Goal: Information Seeking & Learning: Learn about a topic

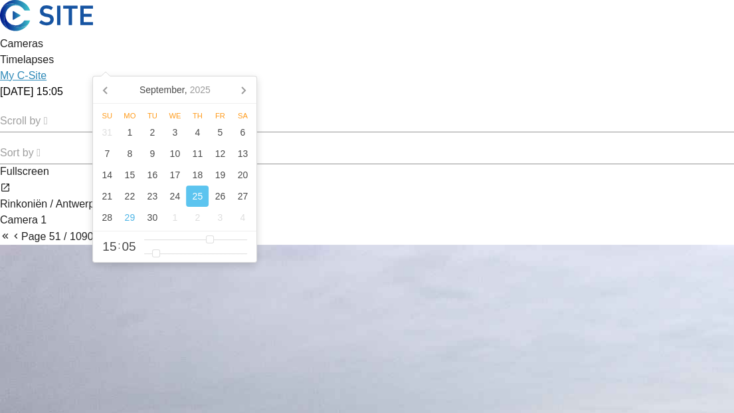
click at [133, 84] on input "[DATE] 15:05" at bounding box center [66, 92] width 133 height 16
click at [132, 218] on div "29" at bounding box center [129, 217] width 23 height 21
type input "[DATE] 15:05"
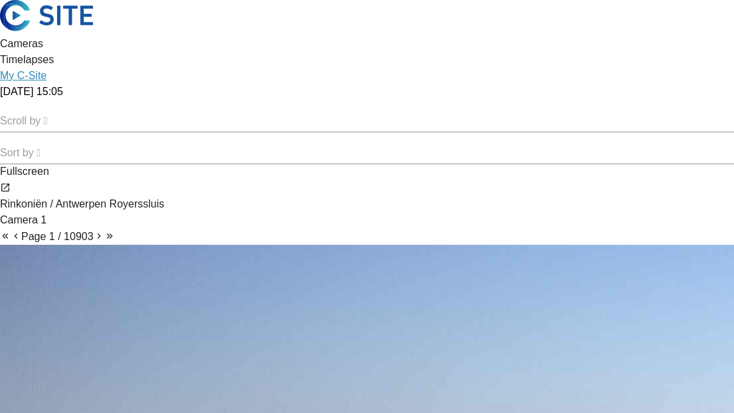
click at [93, 31] on img at bounding box center [46, 15] width 93 height 31
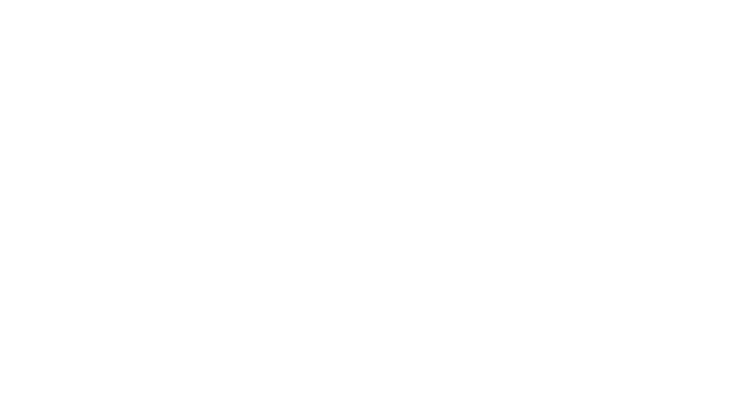
scroll to position [366, 0]
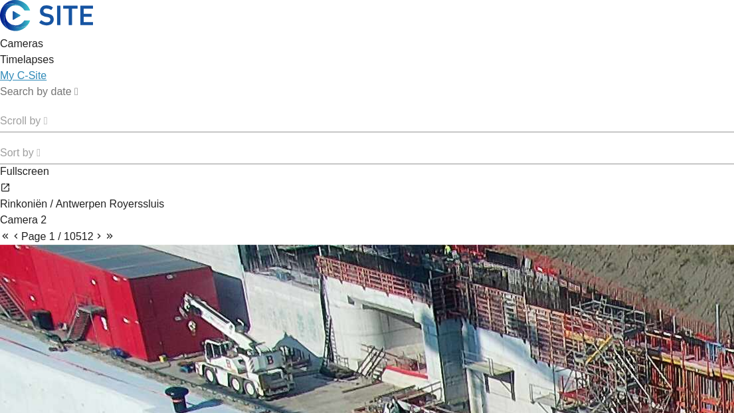
click at [141, 84] on div at bounding box center [367, 92] width 734 height 16
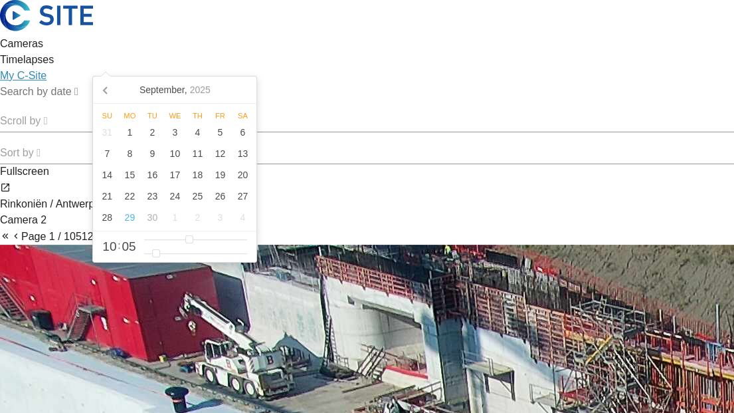
click at [133, 84] on input "text" at bounding box center [66, 92] width 133 height 16
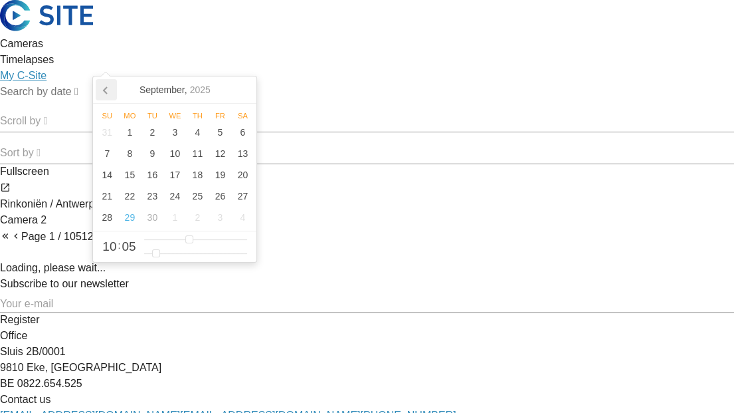
click at [99, 94] on icon at bounding box center [106, 89] width 21 height 21
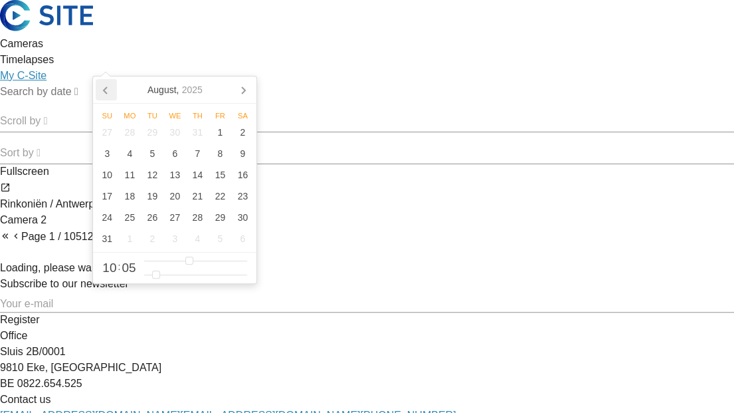
click at [113, 91] on icon at bounding box center [106, 89] width 21 height 21
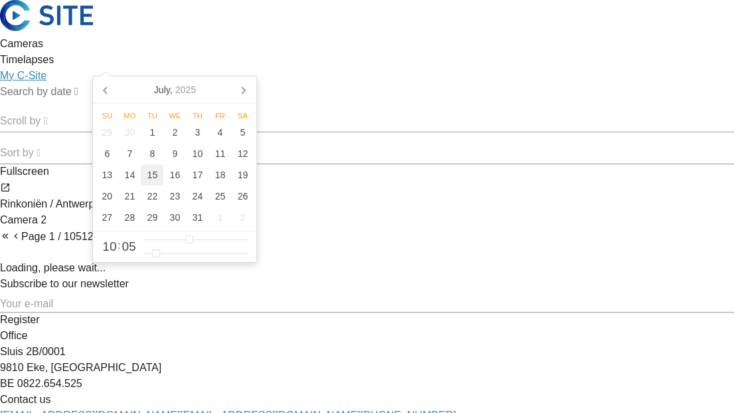
click at [151, 173] on div "15" at bounding box center [152, 174] width 23 height 21
type input "[DATE] 10:05"
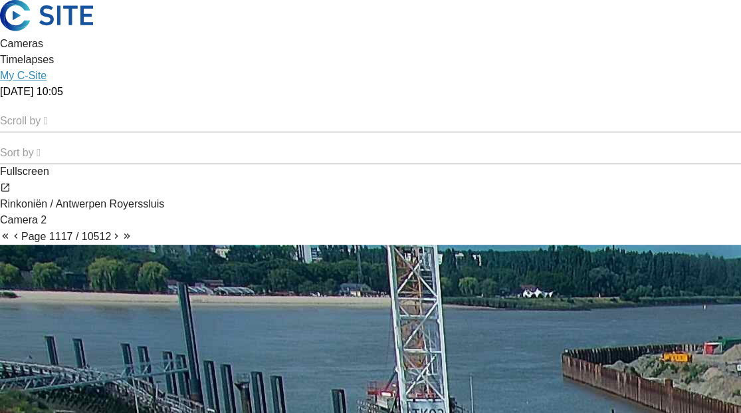
drag, startPoint x: 190, startPoint y: 195, endPoint x: 407, endPoint y: 146, distance: 222.1
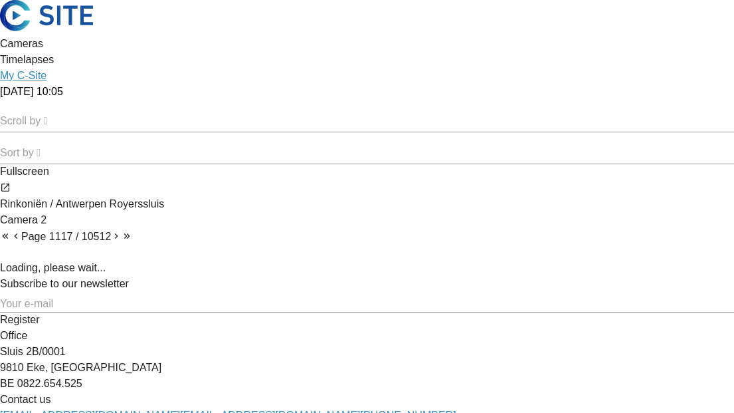
click at [93, 25] on img at bounding box center [46, 15] width 93 height 31
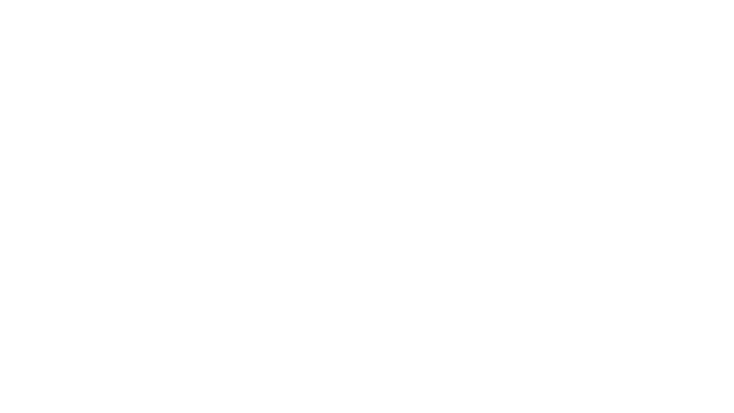
scroll to position [986, 0]
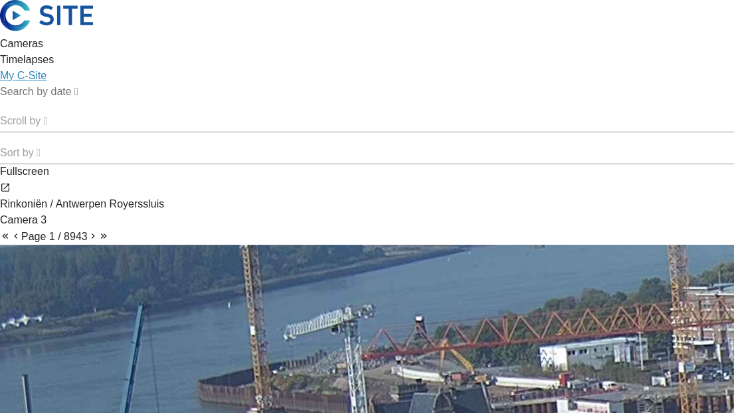
click at [128, 84] on input "text" at bounding box center [66, 92] width 133 height 16
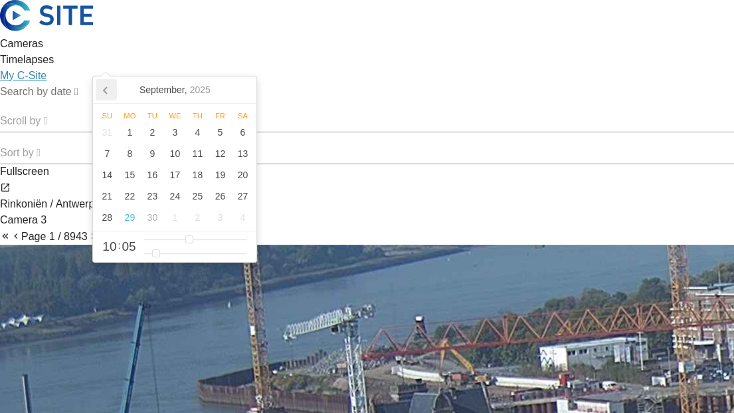
click at [105, 89] on icon at bounding box center [105, 90] width 3 height 7
click at [157, 177] on div "15" at bounding box center [152, 174] width 23 height 21
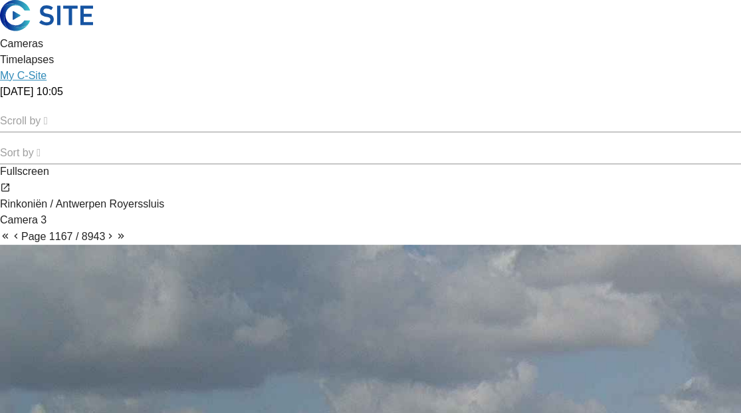
drag, startPoint x: 118, startPoint y: 263, endPoint x: 500, endPoint y: 249, distance: 382.9
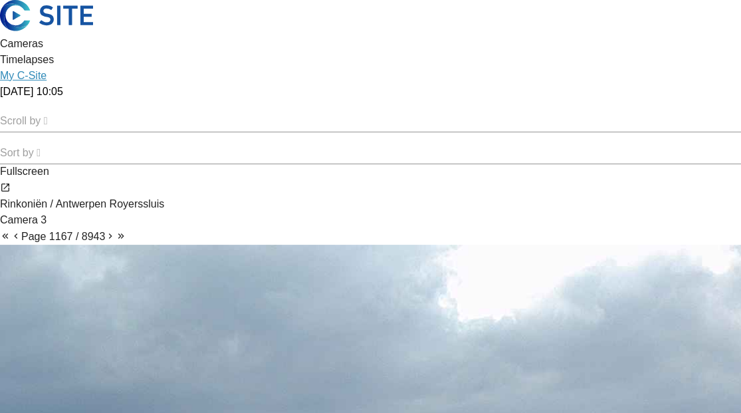
drag, startPoint x: 657, startPoint y: 51, endPoint x: 486, endPoint y: 96, distance: 176.6
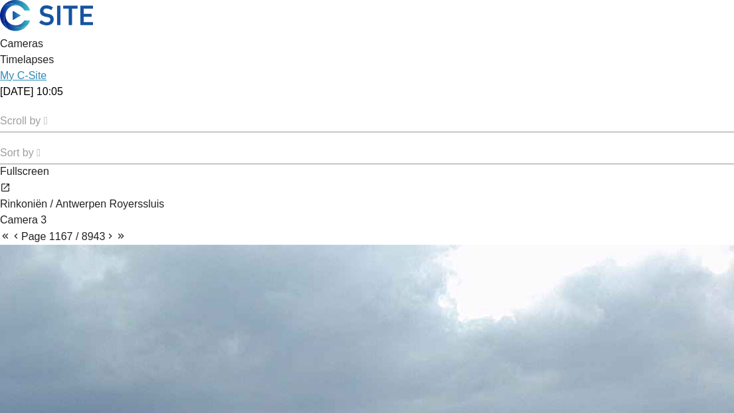
click at [116, 84] on input "[DATE] 10:05" at bounding box center [66, 92] width 133 height 16
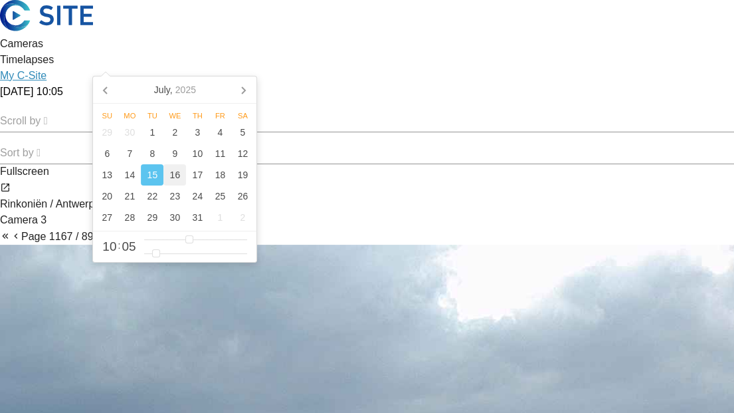
click at [165, 171] on div "16" at bounding box center [174, 174] width 23 height 21
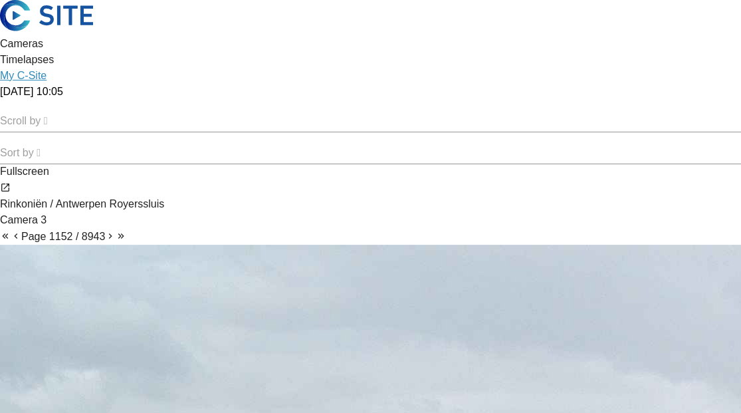
drag, startPoint x: 181, startPoint y: 213, endPoint x: 304, endPoint y: 219, distance: 123.8
drag, startPoint x: 304, startPoint y: 233, endPoint x: 399, endPoint y: 242, distance: 94.8
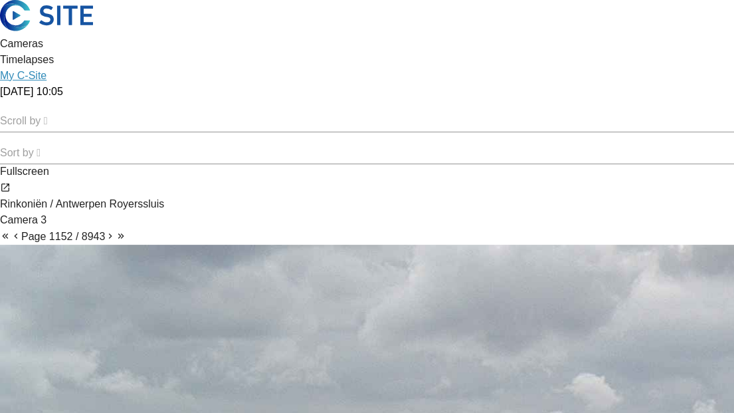
click at [133, 84] on input "[DATE] 10:05" at bounding box center [66, 92] width 133 height 16
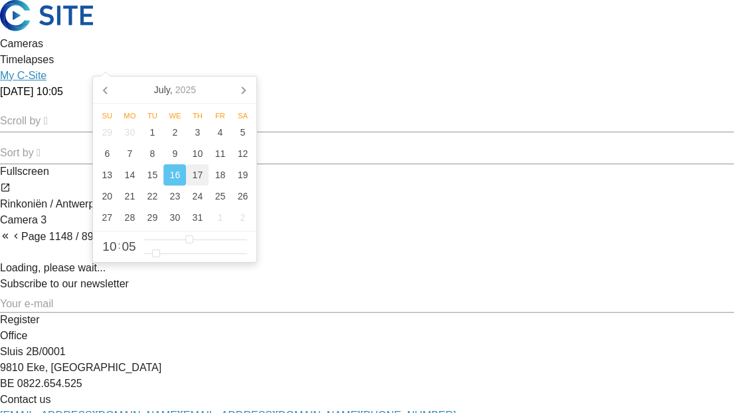
click at [193, 175] on div "17" at bounding box center [197, 174] width 23 height 21
type input "[DATE] 10:05"
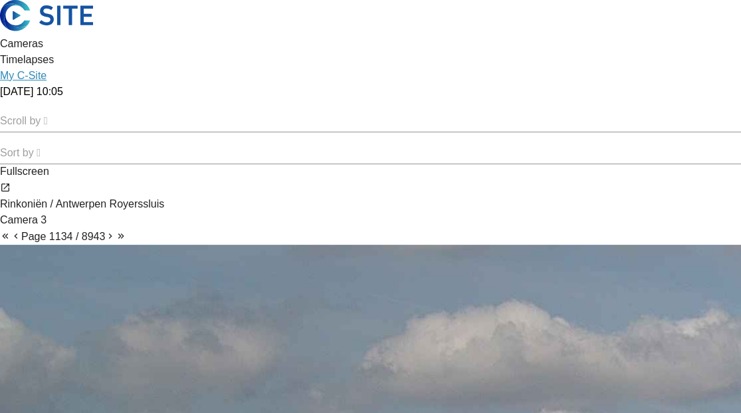
drag, startPoint x: 288, startPoint y: 235, endPoint x: 315, endPoint y: 235, distance: 26.6
drag, startPoint x: 251, startPoint y: 272, endPoint x: 161, endPoint y: 261, distance: 91.0
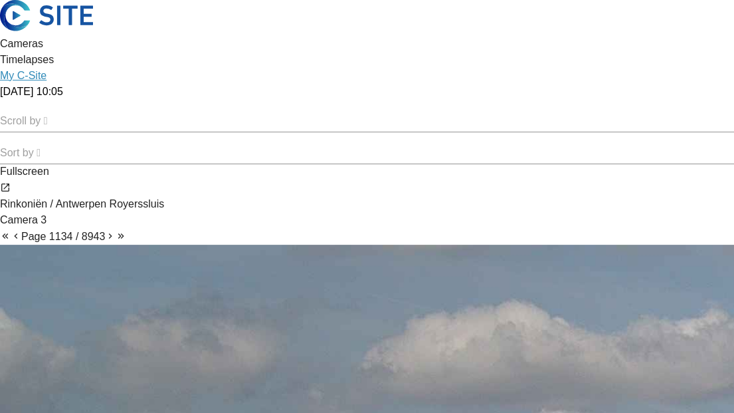
click at [93, 28] on img at bounding box center [46, 15] width 93 height 31
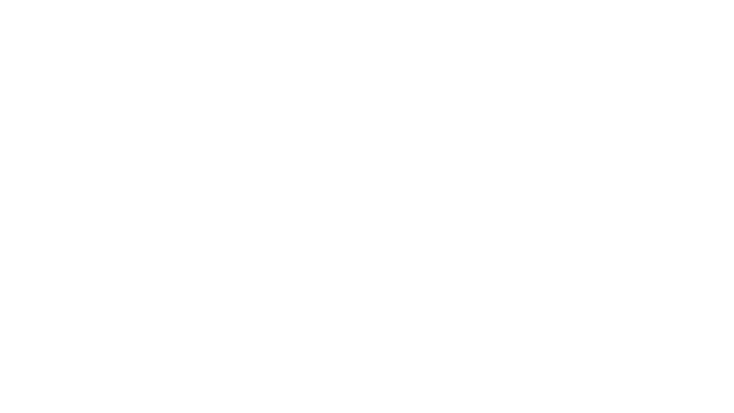
scroll to position [56, 0]
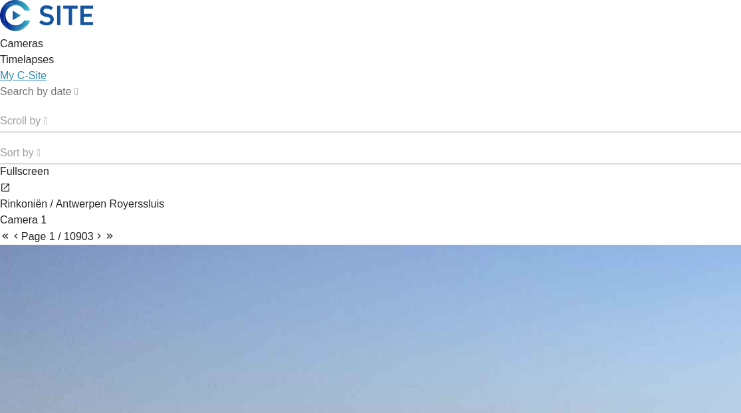
drag, startPoint x: 221, startPoint y: 186, endPoint x: 8, endPoint y: 187, distance: 213.3
drag, startPoint x: 326, startPoint y: 245, endPoint x: 453, endPoint y: 258, distance: 128.2
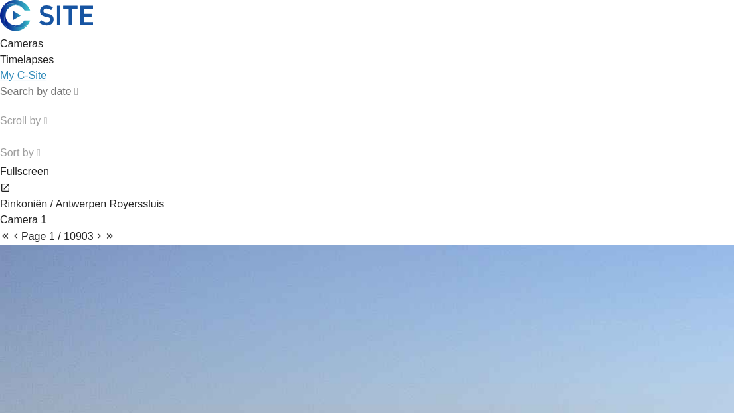
click at [93, 27] on img at bounding box center [46, 15] width 93 height 31
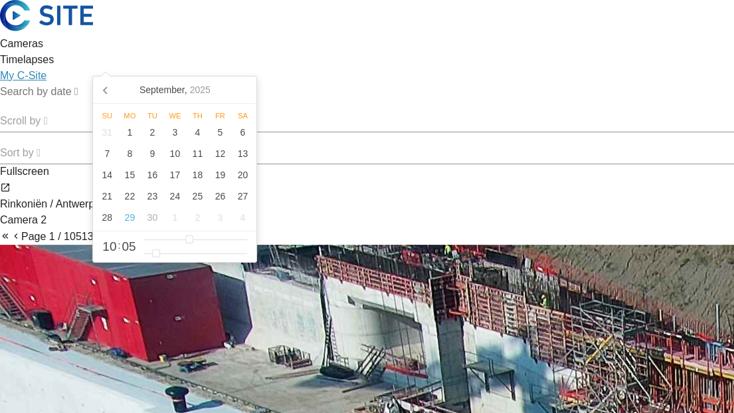
drag, startPoint x: 149, startPoint y: 61, endPoint x: 157, endPoint y: 69, distance: 11.3
click at [133, 84] on input "text" at bounding box center [66, 92] width 133 height 16
click at [175, 178] on div "17" at bounding box center [174, 174] width 23 height 21
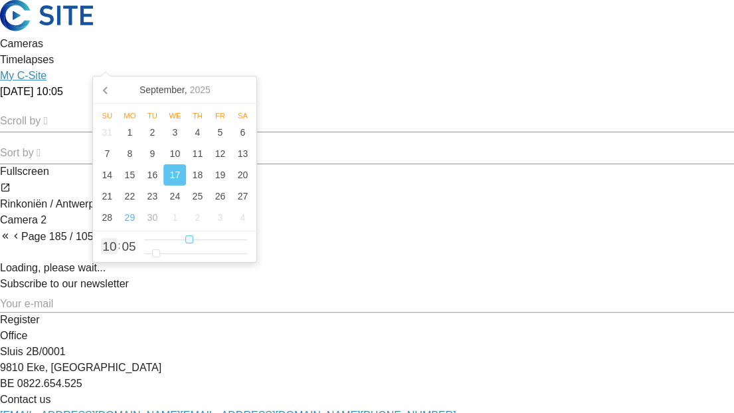
type input "[DATE] 07:05"
type input "7"
click at [177, 238] on input "range" at bounding box center [196, 239] width 104 height 11
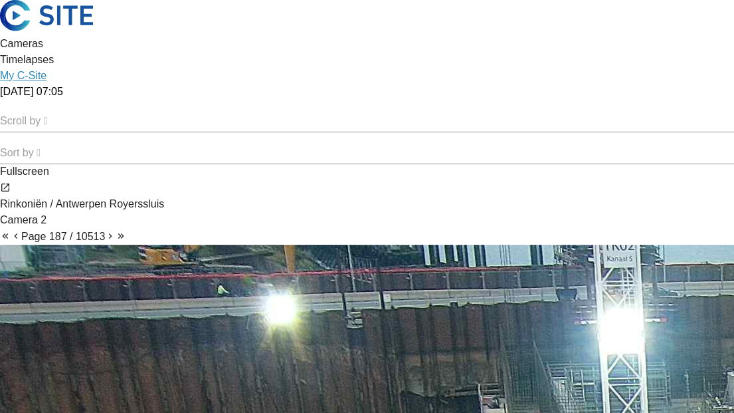
click at [93, 31] on img at bounding box center [46, 15] width 93 height 31
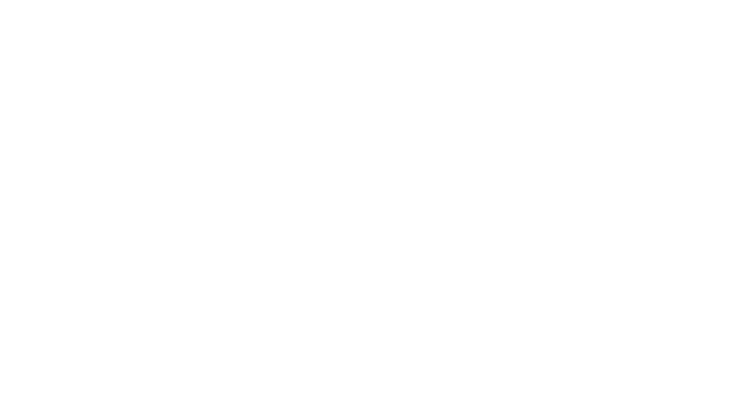
scroll to position [575, 0]
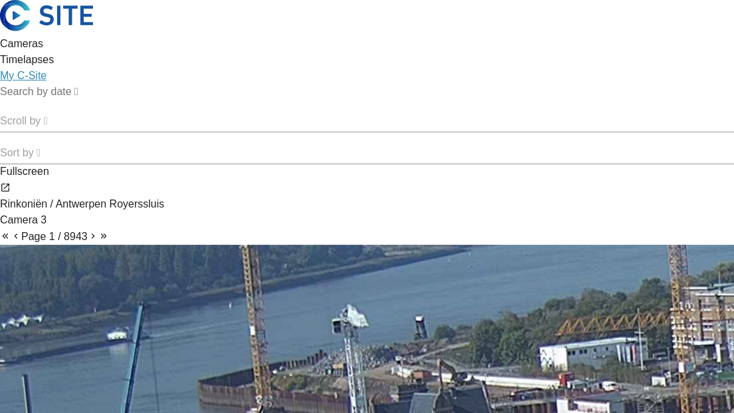
click at [133, 84] on input "text" at bounding box center [66, 92] width 133 height 16
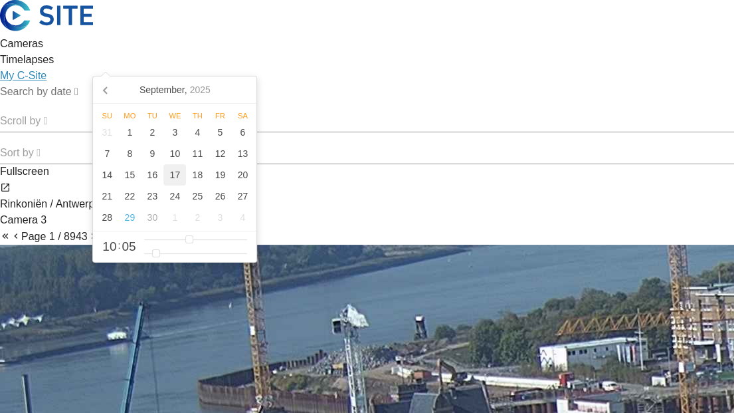
click at [178, 173] on div "17" at bounding box center [174, 174] width 23 height 21
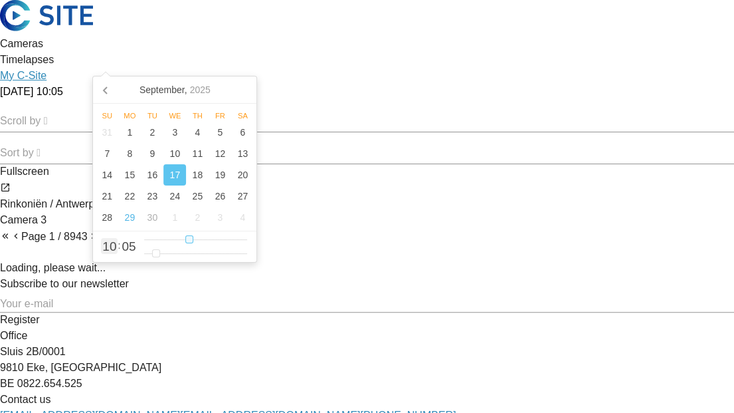
type input "[DATE] 06:05"
type input "6"
click at [171, 239] on input "range" at bounding box center [196, 239] width 104 height 11
type input "[DATE] 07:05"
type input "7"
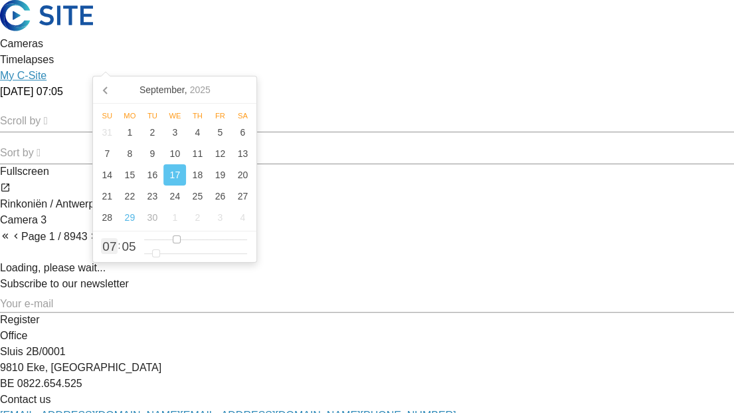
click at [177, 238] on input "range" at bounding box center [196, 239] width 104 height 11
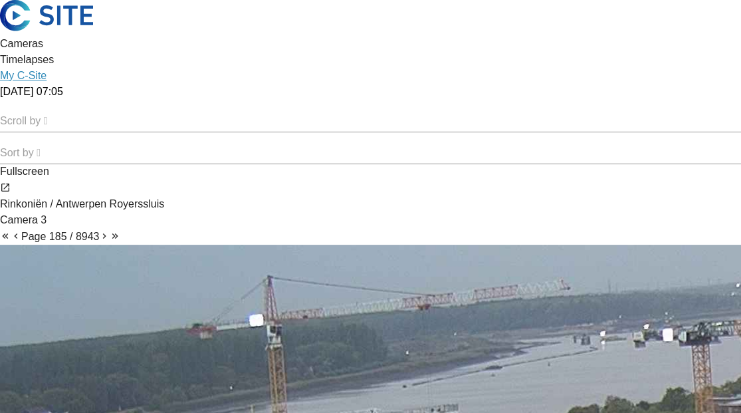
drag, startPoint x: 194, startPoint y: 161, endPoint x: 485, endPoint y: 223, distance: 297.5
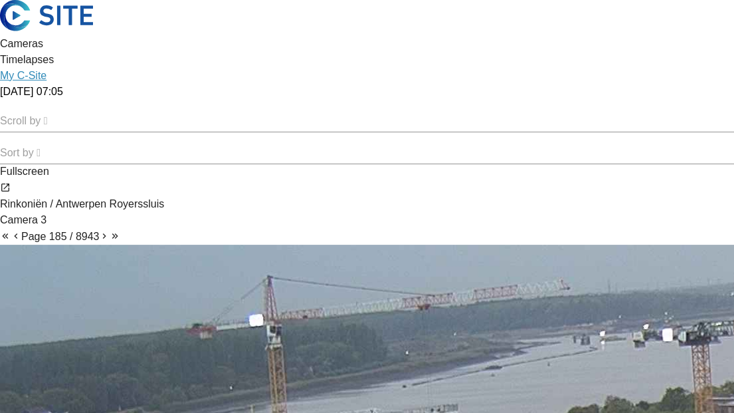
click at [133, 84] on input "[DATE] 07:05" at bounding box center [66, 92] width 133 height 16
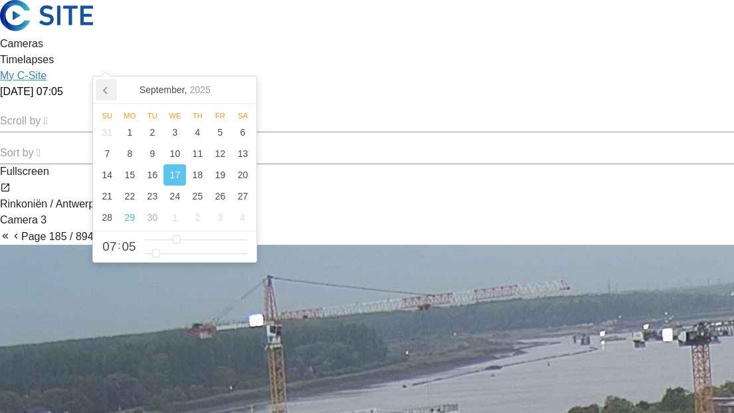
click at [104, 86] on icon at bounding box center [106, 89] width 21 height 21
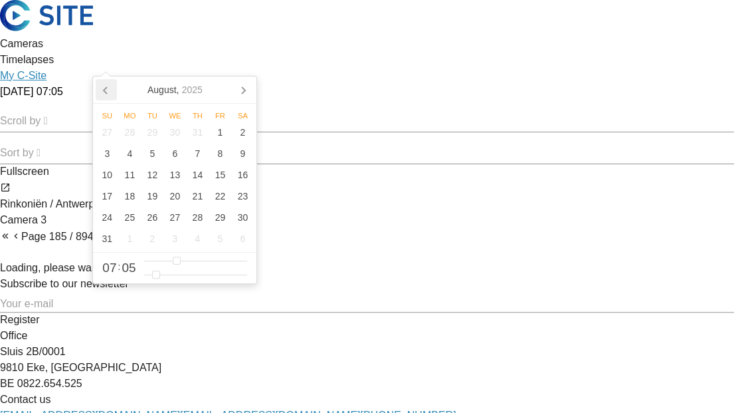
click at [104, 86] on icon at bounding box center [106, 89] width 21 height 21
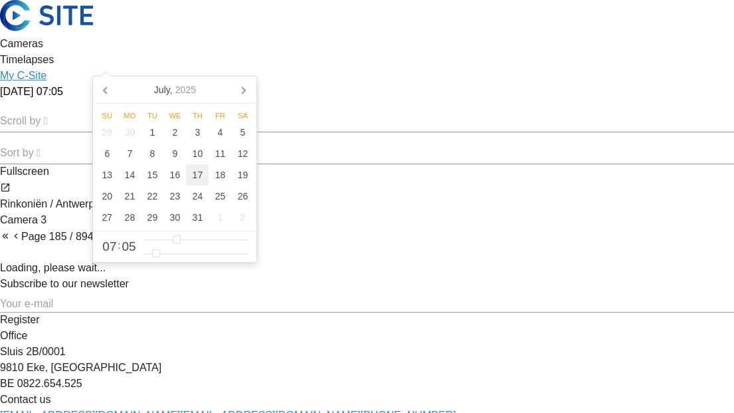
click at [197, 170] on div "17" at bounding box center [197, 174] width 23 height 21
type input "[DATE] 07:05"
